Goal: Task Accomplishment & Management: Use online tool/utility

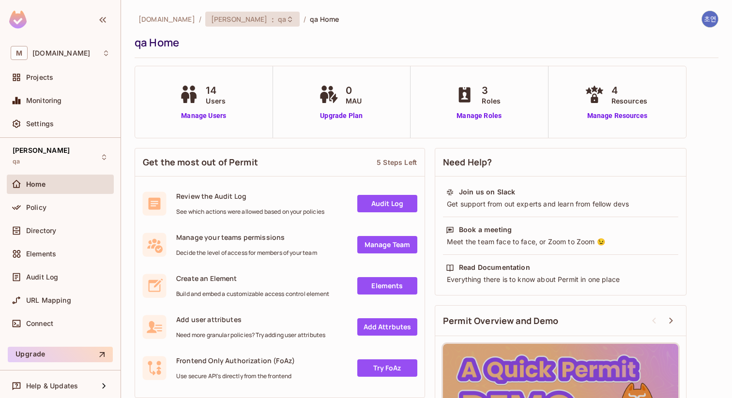
click at [205, 24] on div "[PERSON_NAME] : qa" at bounding box center [252, 19] width 94 height 15
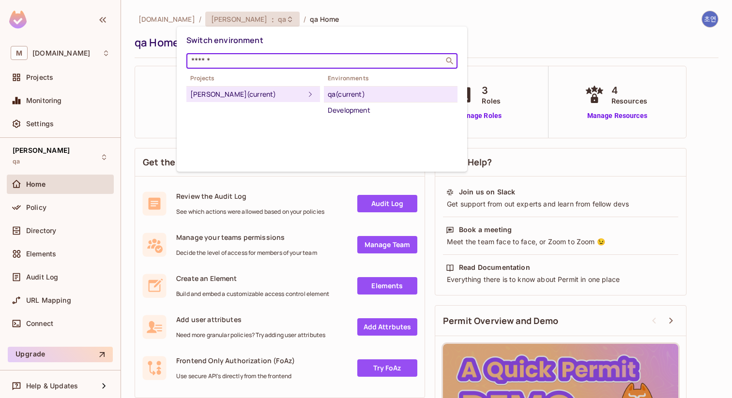
click at [278, 63] on input "text" at bounding box center [315, 61] width 252 height 10
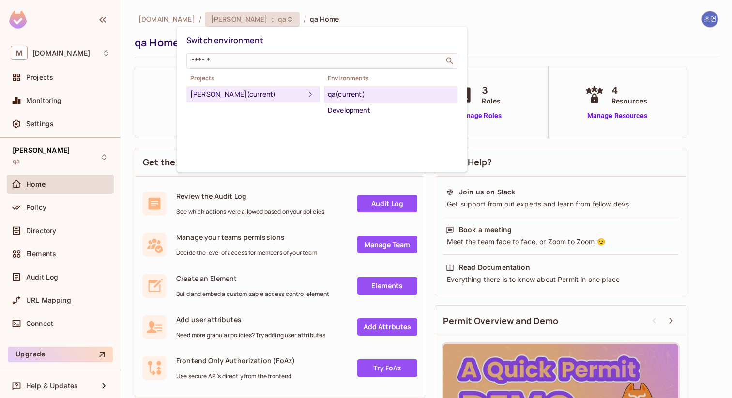
click at [276, 14] on div at bounding box center [366, 199] width 732 height 398
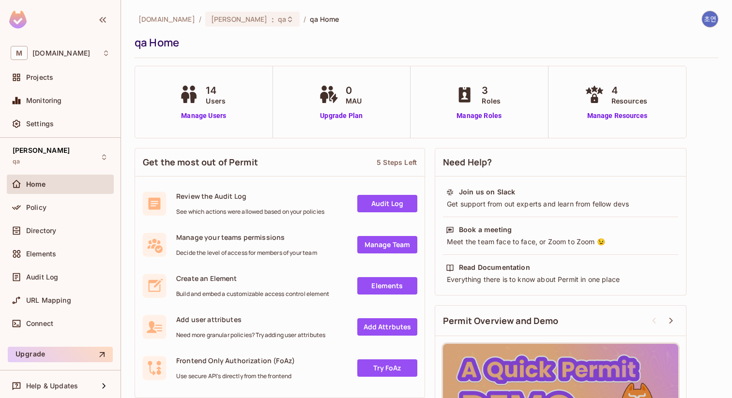
click at [310, 19] on span "qa Home" at bounding box center [324, 19] width 29 height 9
click at [278, 17] on span "qa" at bounding box center [282, 19] width 8 height 9
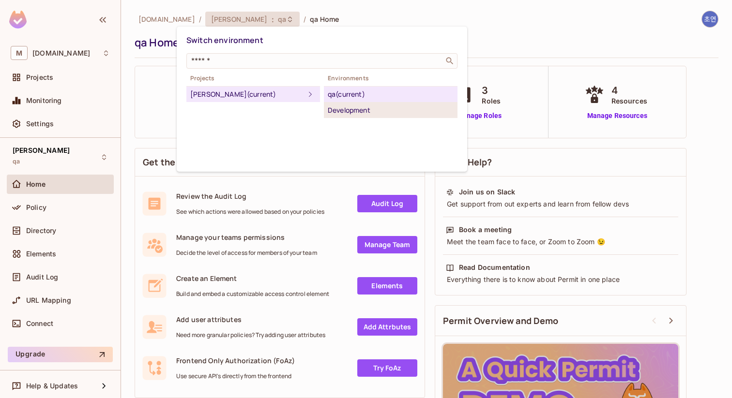
click at [344, 116] on div "Development" at bounding box center [391, 111] width 126 height 12
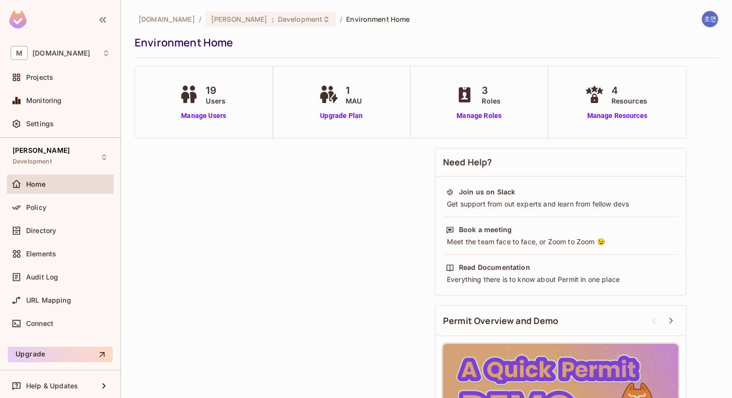
click at [82, 65] on div "M [DOMAIN_NAME] Projects Monitoring Settings" at bounding box center [60, 90] width 121 height 96
click at [73, 61] on div "M [DOMAIN_NAME]" at bounding box center [60, 53] width 107 height 22
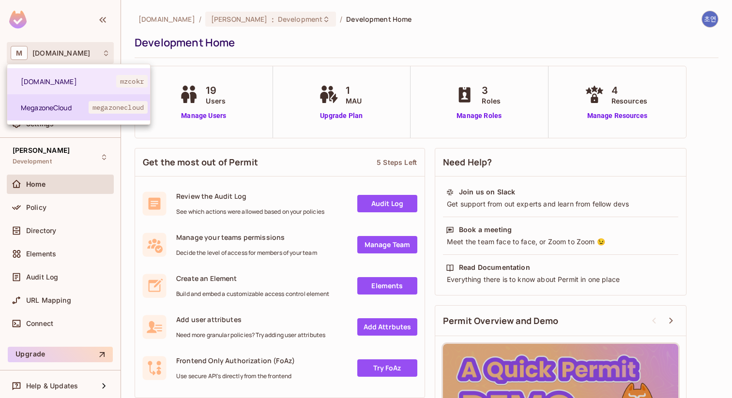
click at [127, 100] on li "MegazoneCloud megazonecloud" at bounding box center [78, 107] width 143 height 26
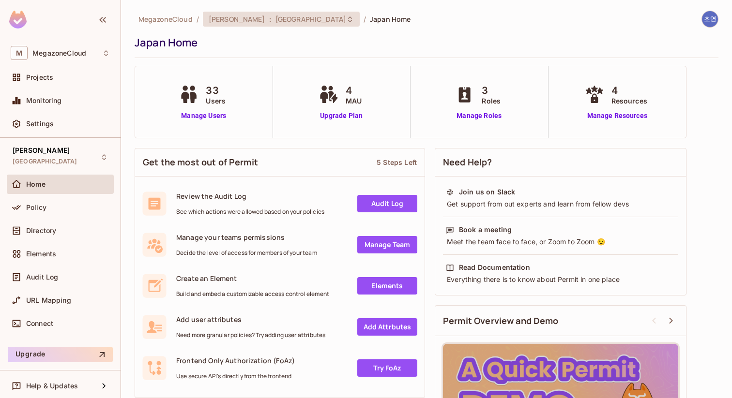
click at [210, 13] on div "[PERSON_NAME] : [GEOGRAPHIC_DATA]" at bounding box center [281, 19] width 157 height 15
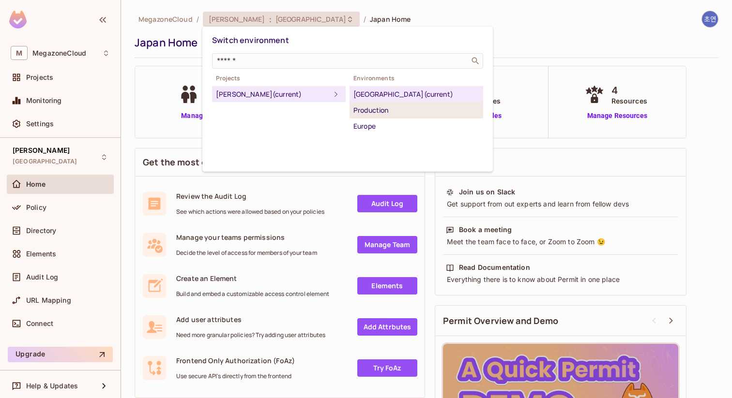
click at [389, 110] on div "Production" at bounding box center [416, 111] width 126 height 12
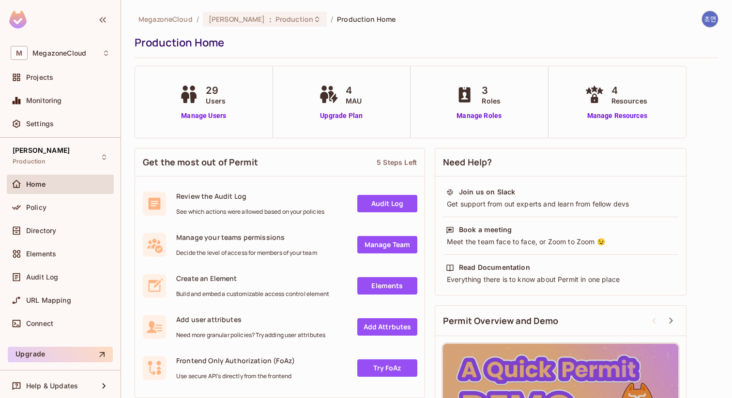
click at [407, 204] on link "Audit Log" at bounding box center [387, 203] width 60 height 17
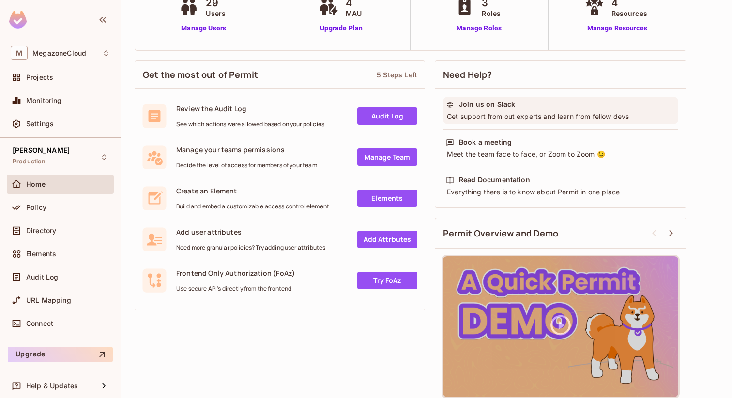
scroll to position [83, 0]
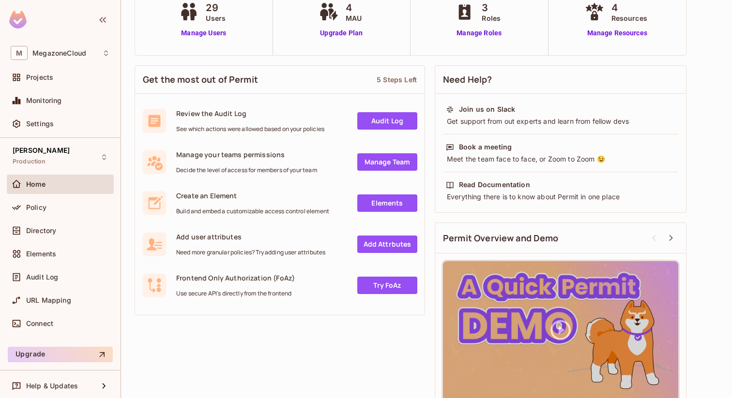
click at [401, 230] on div "Add user attributes Need more granular policies? Try adding user attributes Add…" at bounding box center [280, 245] width 290 height 41
click at [401, 243] on link "Add Attrbutes" at bounding box center [387, 244] width 60 height 17
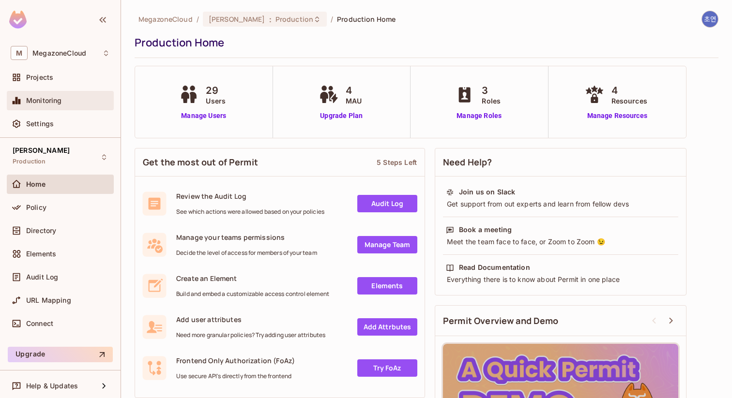
click at [75, 95] on div "Monitoring" at bounding box center [60, 101] width 99 height 12
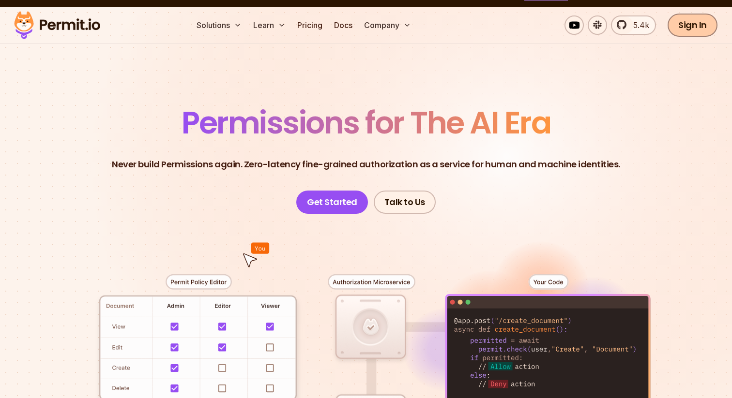
click at [700, 26] on link "Sign In" at bounding box center [693, 25] width 50 height 23
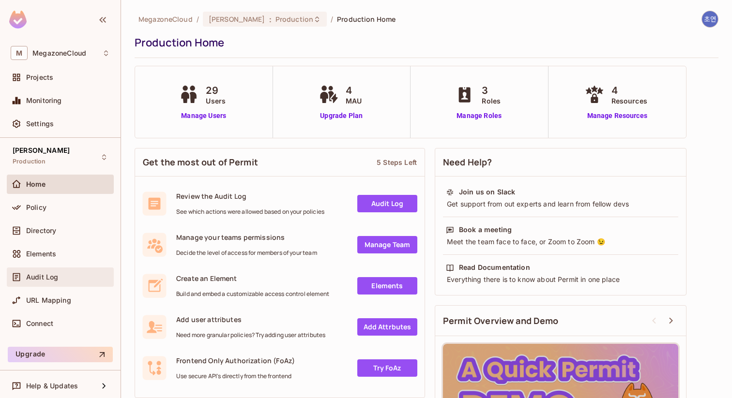
click at [35, 276] on span "Audit Log" at bounding box center [42, 278] width 32 height 8
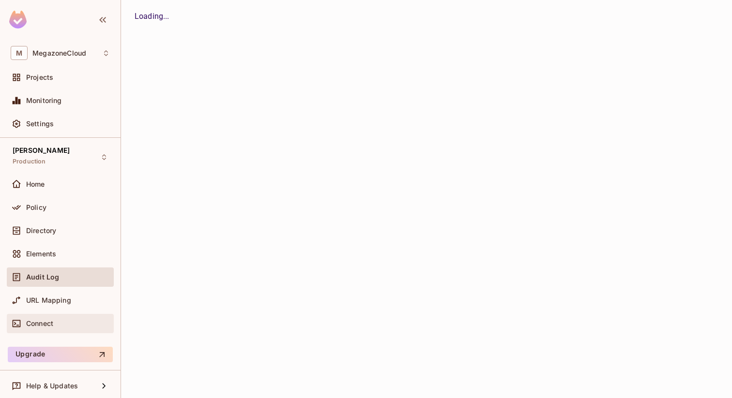
click at [51, 322] on span "Connect" at bounding box center [39, 324] width 27 height 8
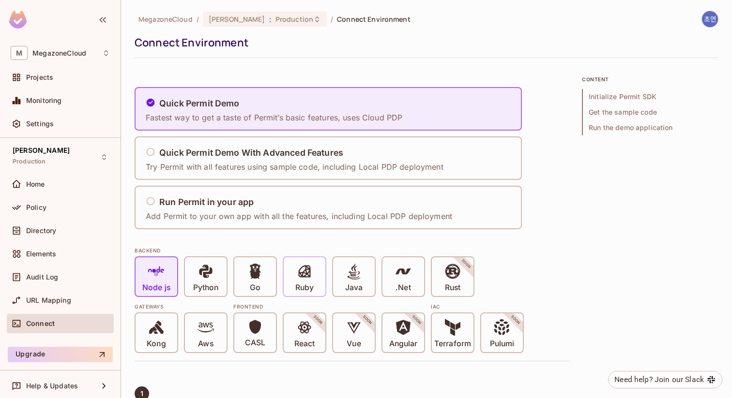
scroll to position [3, 0]
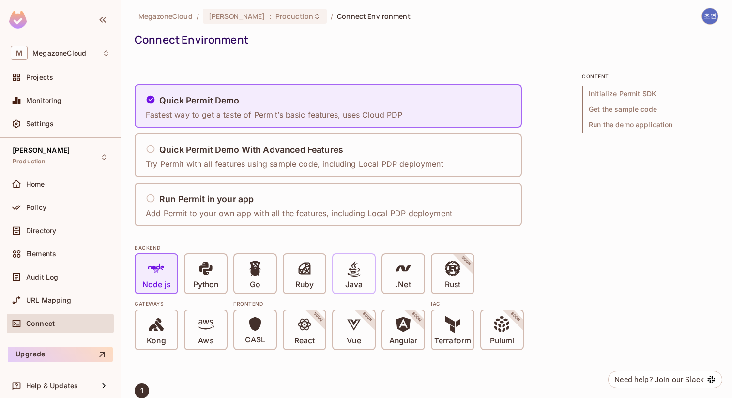
click at [364, 287] on div "Java" at bounding box center [354, 274] width 42 height 39
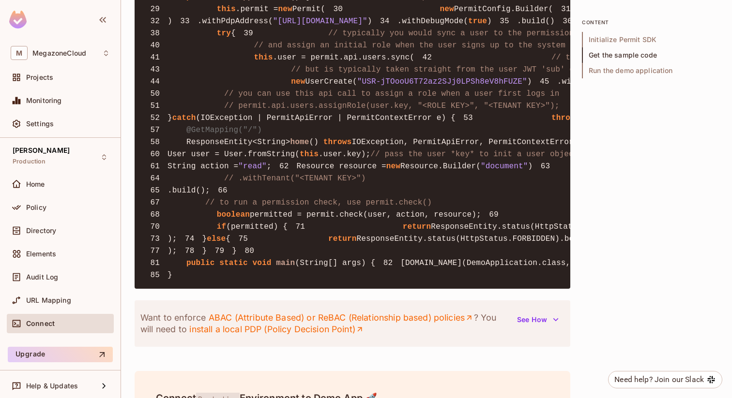
scroll to position [955, 0]
